Goal: Task Accomplishment & Management: Use online tool/utility

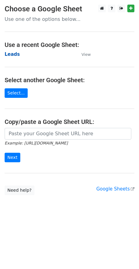
click at [14, 55] on strong "Leads" at bounding box center [12, 55] width 15 height 6
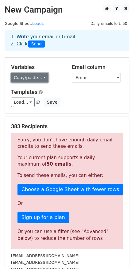
click at [40, 79] on link "Copy/paste..." at bounding box center [29, 78] width 37 height 10
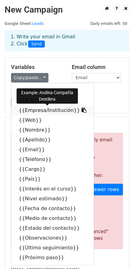
click at [82, 113] on icon at bounding box center [84, 110] width 5 height 5
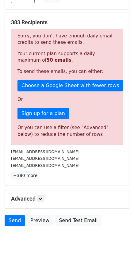
scroll to position [114, 0]
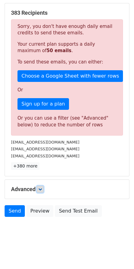
click at [41, 190] on icon at bounding box center [40, 189] width 4 height 4
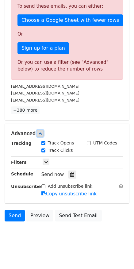
scroll to position [174, 0]
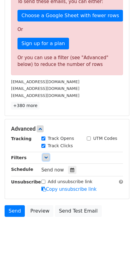
click at [48, 159] on icon at bounding box center [46, 157] width 4 height 4
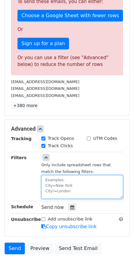
click at [48, 181] on textarea at bounding box center [82, 187] width 82 height 24
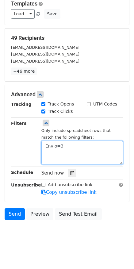
scroll to position [91, 0]
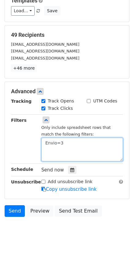
type textarea "Envio=3"
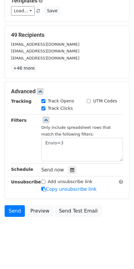
click at [26, 131] on div "Filters" at bounding box center [21, 139] width 30 height 44
click at [15, 213] on link "Send" at bounding box center [15, 211] width 20 height 12
